Goal: Transaction & Acquisition: Purchase product/service

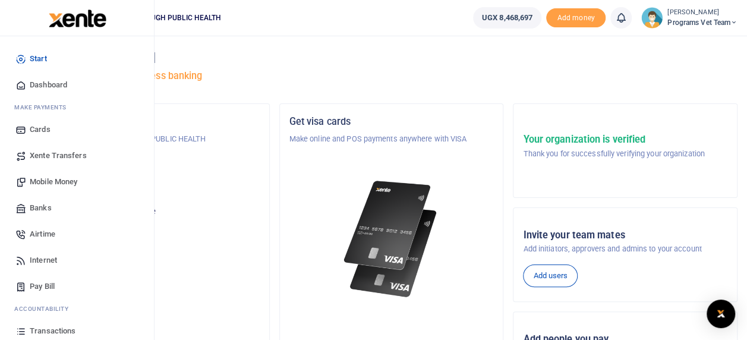
click at [57, 183] on span "Mobile Money" at bounding box center [54, 182] width 48 height 12
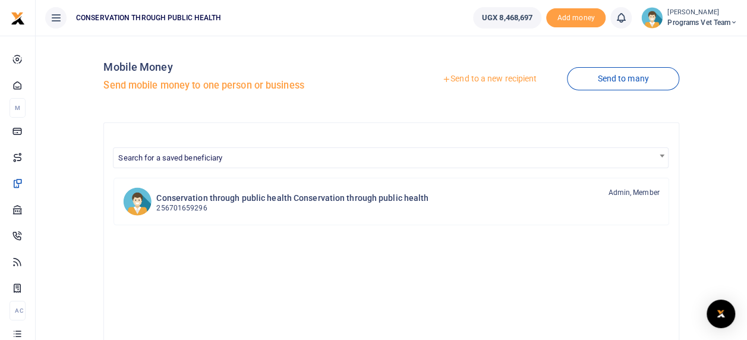
click at [480, 81] on link "Send to a new recipient" at bounding box center [489, 78] width 155 height 21
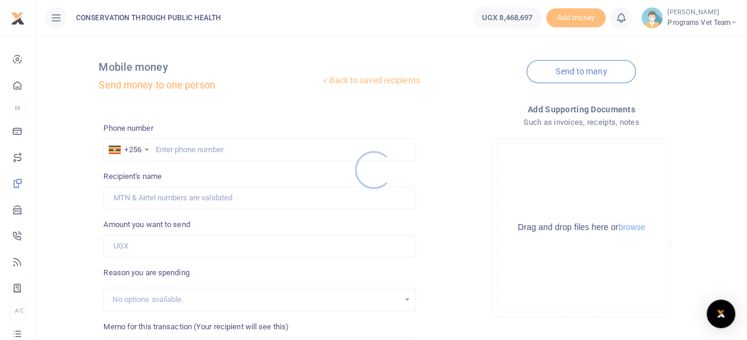
click at [187, 154] on div at bounding box center [373, 170] width 747 height 340
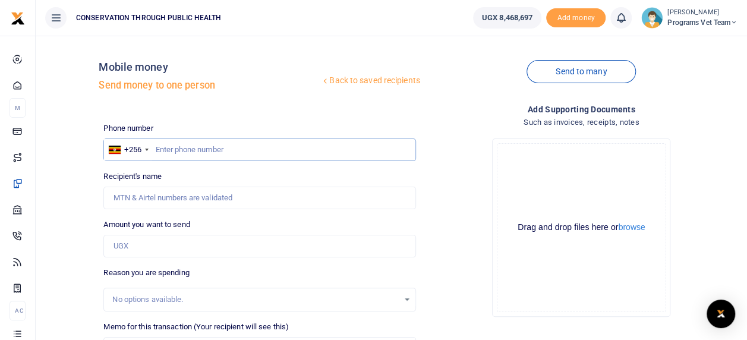
click at [207, 155] on input "text" at bounding box center [259, 149] width 312 height 23
type input "709507072"
type input "[PERSON_NAME]"
type input "709507072"
click at [168, 248] on input "Amount you want to send" at bounding box center [259, 246] width 312 height 23
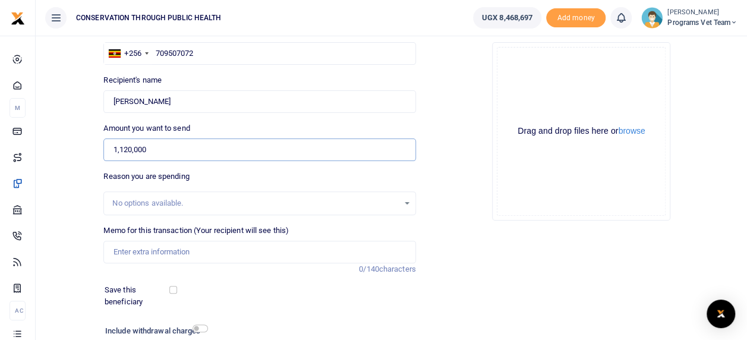
scroll to position [113, 0]
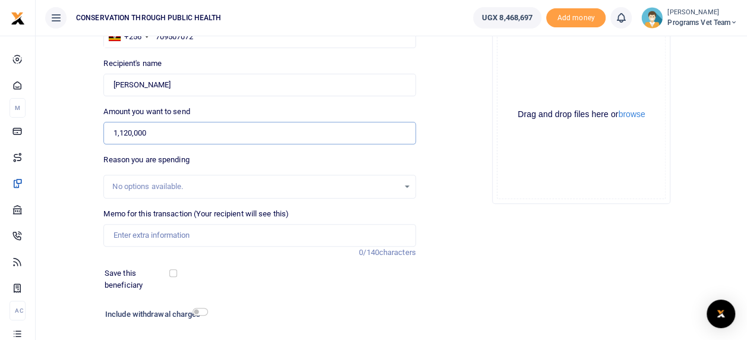
type input "1,120,000"
click at [146, 235] on input "Memo for this transaction (Your recipient will see this)" at bounding box center [259, 235] width 312 height 23
click at [112, 235] on input "CCAHWs Training in Mpungu" at bounding box center [259, 235] width 312 height 23
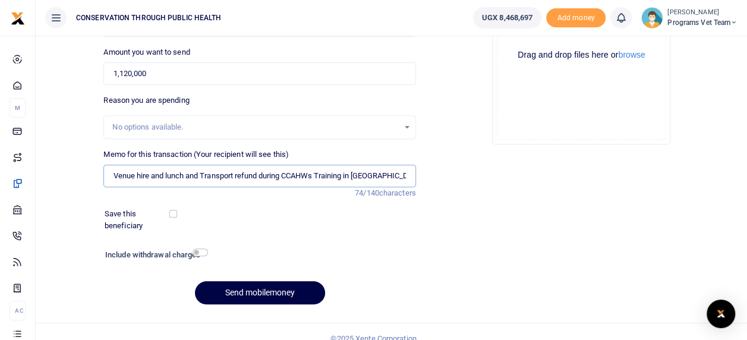
scroll to position [175, 0]
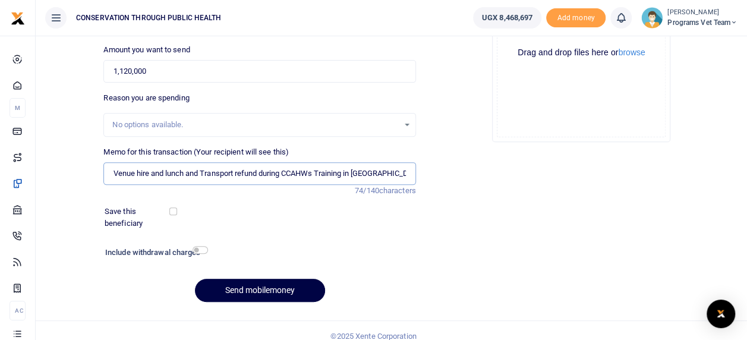
type input "Venue hire and lunch and Transport refund during CCAHWs Training in Mpungu"
click at [204, 251] on input "checkbox" at bounding box center [200, 250] width 15 height 8
checkbox input "true"
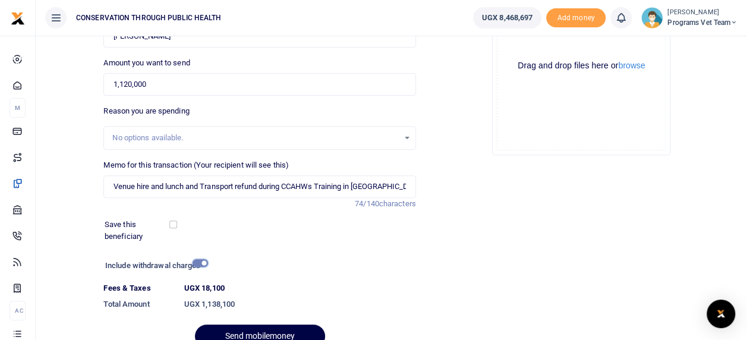
scroll to position [159, 0]
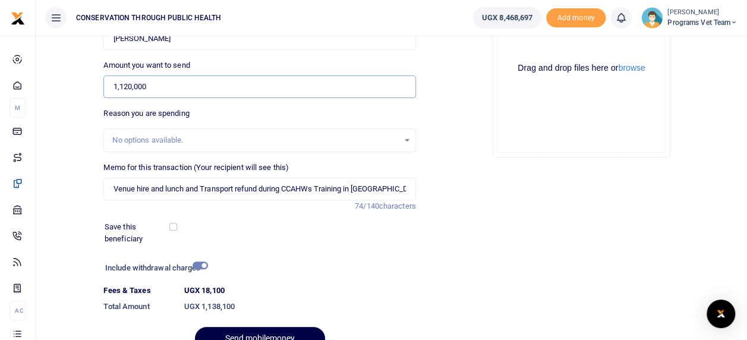
click at [130, 90] on input "1,120,000" at bounding box center [259, 86] width 312 height 23
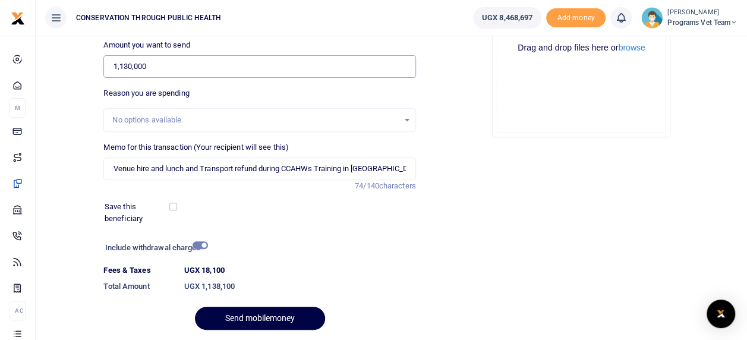
scroll to position [218, 0]
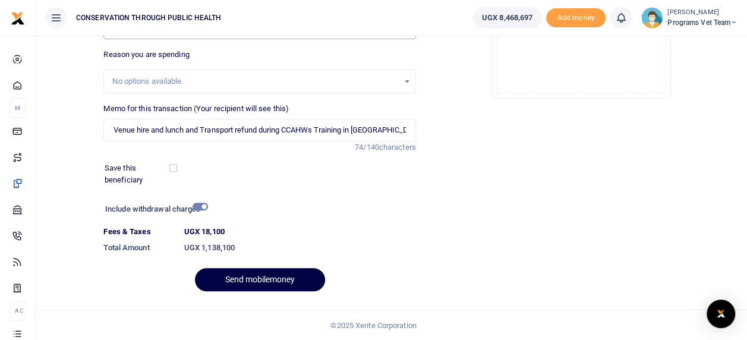
type input "1,130,000"
click at [204, 216] on div "Include withdrawal charges" at bounding box center [153, 210] width 107 height 19
click at [200, 206] on input "checkbox" at bounding box center [200, 207] width 15 height 8
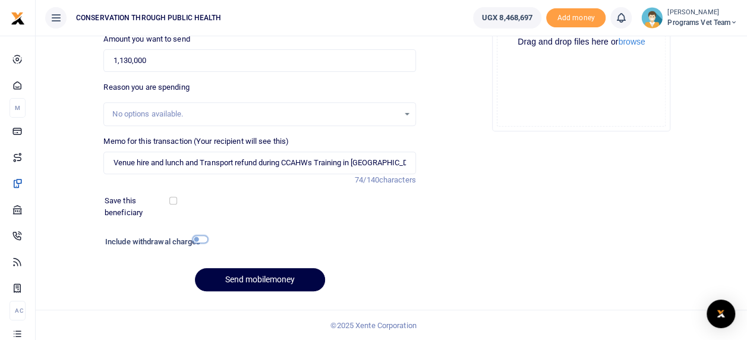
click at [200, 239] on input "checkbox" at bounding box center [200, 239] width 15 height 8
checkbox input "true"
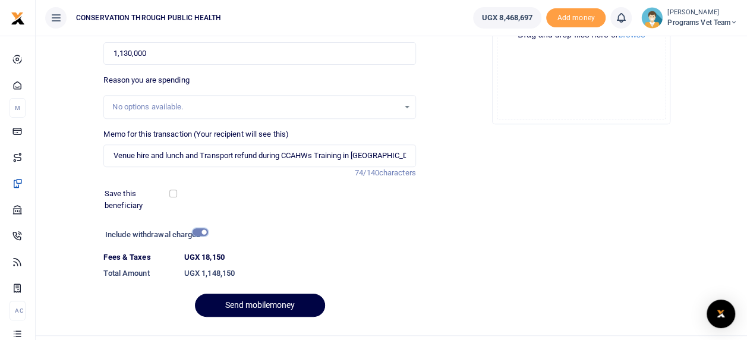
scroll to position [188, 0]
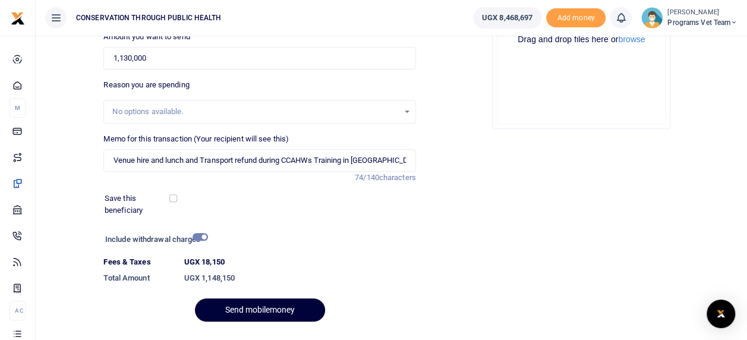
click at [269, 309] on button "Send mobilemoney" at bounding box center [260, 309] width 130 height 23
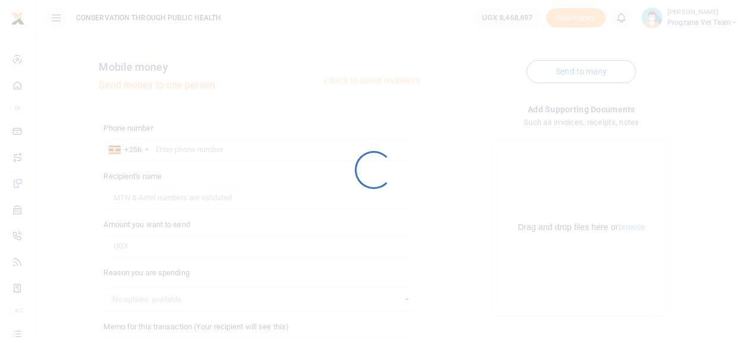
scroll to position [185, 0]
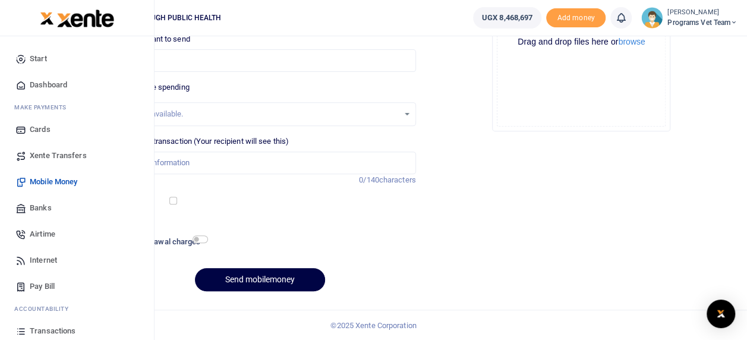
click at [12, 318] on li "Ac countability" at bounding box center [77, 309] width 135 height 18
click at [53, 332] on span "Transactions" at bounding box center [53, 331] width 46 height 12
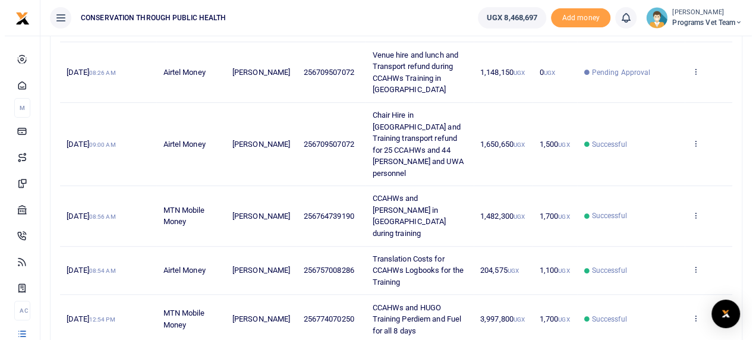
scroll to position [180, 0]
